Goal: Find specific page/section: Find specific page/section

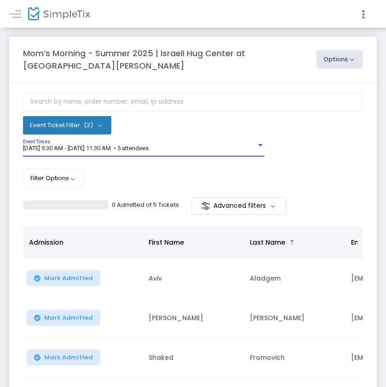
click at [95, 150] on span "[DATE] 9:30 AM - [DATE] 11:30 AM • 5 attendees" at bounding box center [86, 147] width 126 height 7
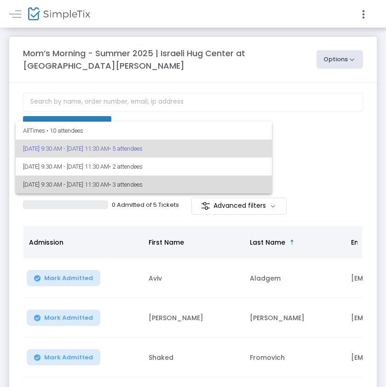
click at [86, 182] on span "[DATE] 9:30 AM - [DATE] 11:30 AM • 3 attendees" at bounding box center [144, 184] width 242 height 18
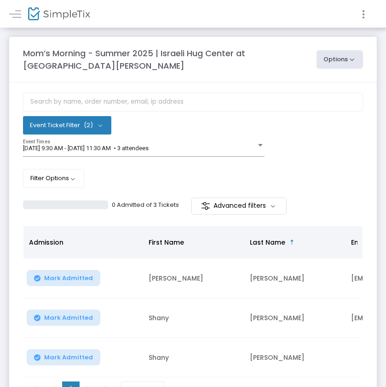
click at [364, 11] on icon at bounding box center [363, 15] width 8 height 12
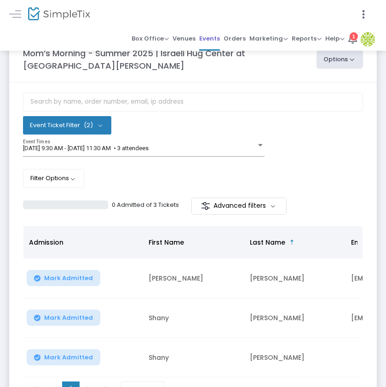
click at [208, 40] on span "Events" at bounding box center [209, 38] width 21 height 13
